Goal: Task Accomplishment & Management: Manage account settings

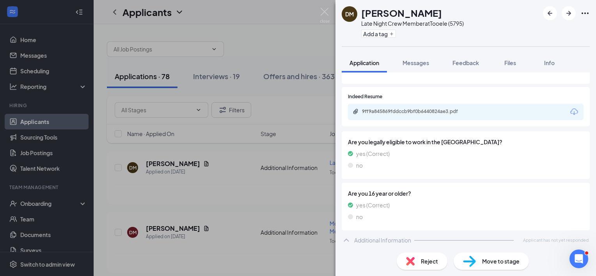
scroll to position [123, 0]
click at [184, 226] on div "[PERSON_NAME] Late Night Crew Member at Tooele (5795) Add a tag Application Mes…" at bounding box center [298, 138] width 596 height 276
click at [304, 22] on div "[PERSON_NAME] Late Night Crew Member at Tooele (5795) Add a tag Application Mes…" at bounding box center [298, 138] width 596 height 276
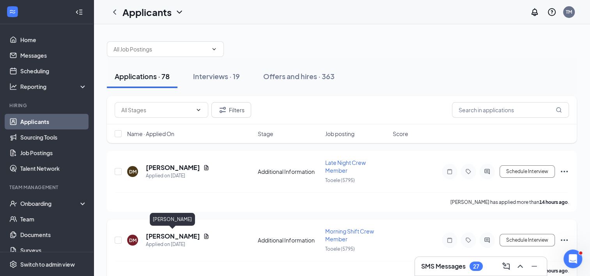
click at [187, 235] on h5 "[PERSON_NAME]" at bounding box center [173, 236] width 54 height 9
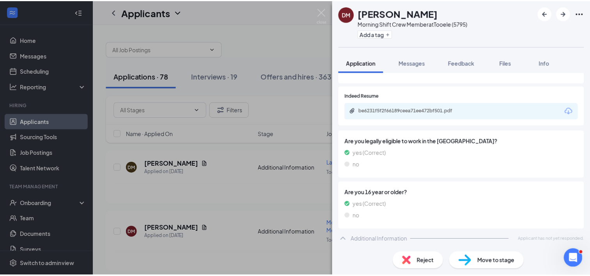
scroll to position [123, 0]
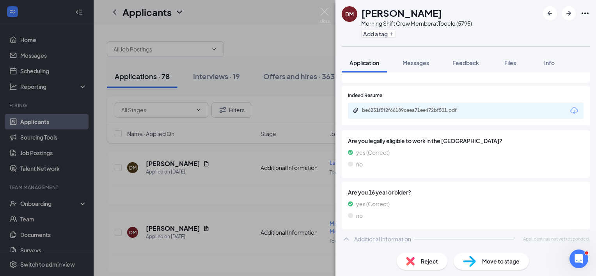
click at [274, 187] on div "[PERSON_NAME] Morning Shift Crew Member at Tooele (5795) Add a tag Application …" at bounding box center [298, 138] width 596 height 276
click at [318, 122] on div "[PERSON_NAME] Morning Shift Crew Member at Tooele (5795) Add a tag Application …" at bounding box center [298, 138] width 596 height 276
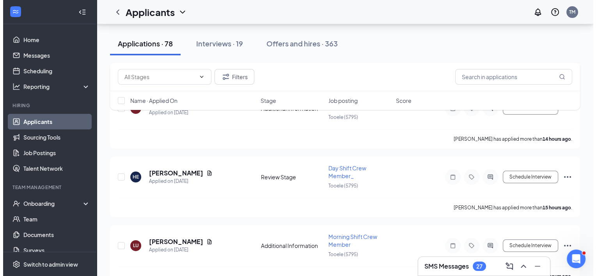
scroll to position [156, 0]
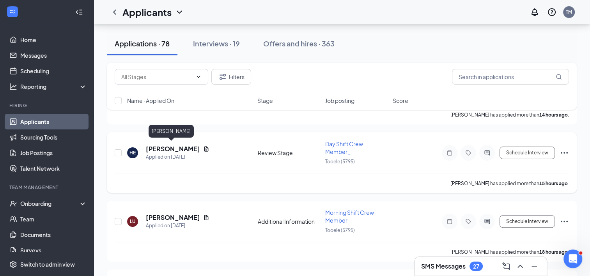
click at [170, 149] on h5 "[PERSON_NAME]" at bounding box center [173, 149] width 54 height 9
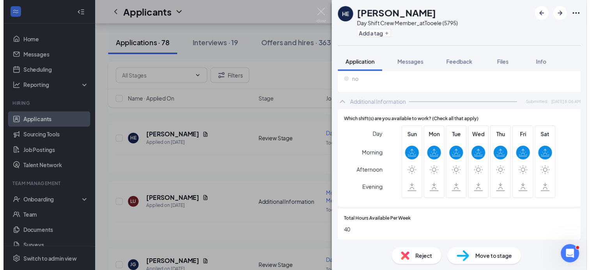
scroll to position [234, 0]
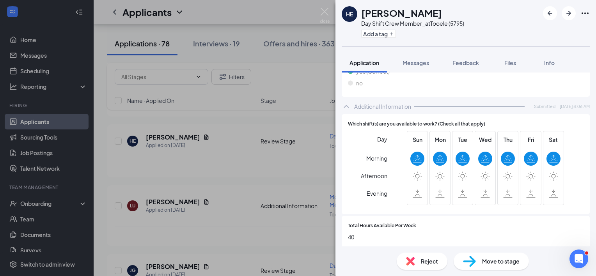
click at [312, 178] on div "HE [PERSON_NAME] Day Shift Crew Member_ at Tooele (5795) Add a tag Application …" at bounding box center [298, 138] width 596 height 276
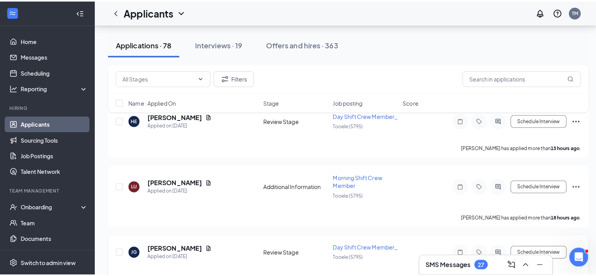
scroll to position [195, 0]
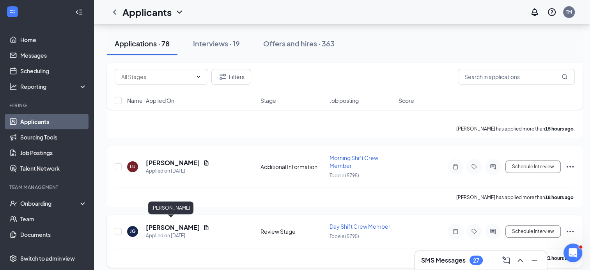
click at [177, 226] on h5 "[PERSON_NAME]" at bounding box center [173, 227] width 54 height 9
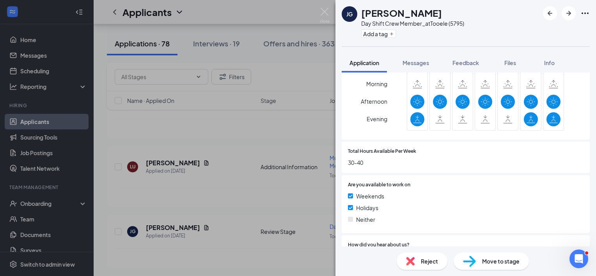
scroll to position [312, 0]
